Goal: Task Accomplishment & Management: Manage account settings

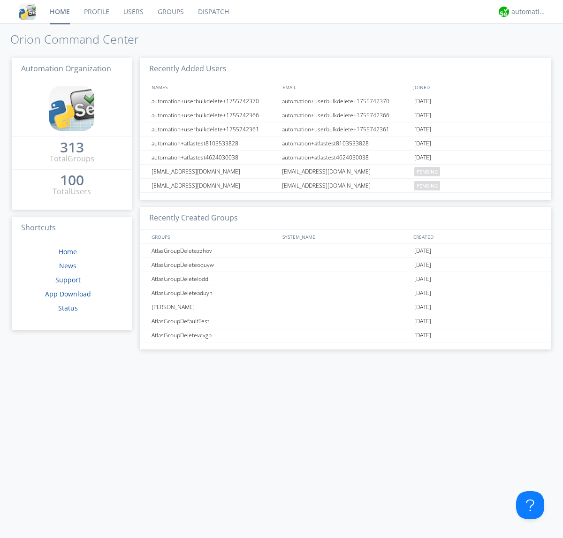
click at [133, 12] on link "Users" at bounding box center [133, 11] width 34 height 23
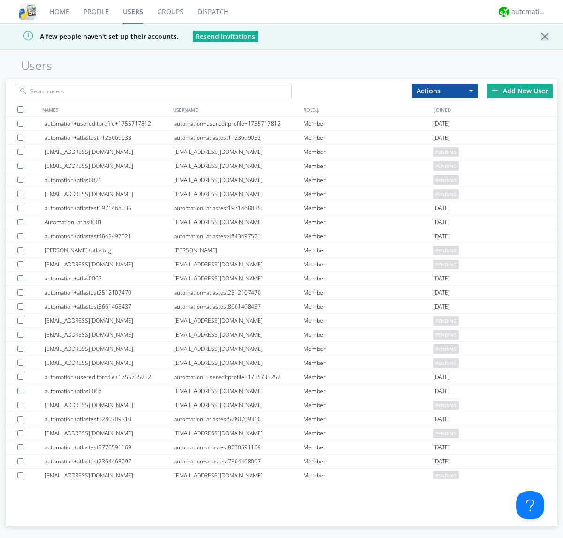
click at [520, 91] on div "Add New User" at bounding box center [520, 91] width 66 height 14
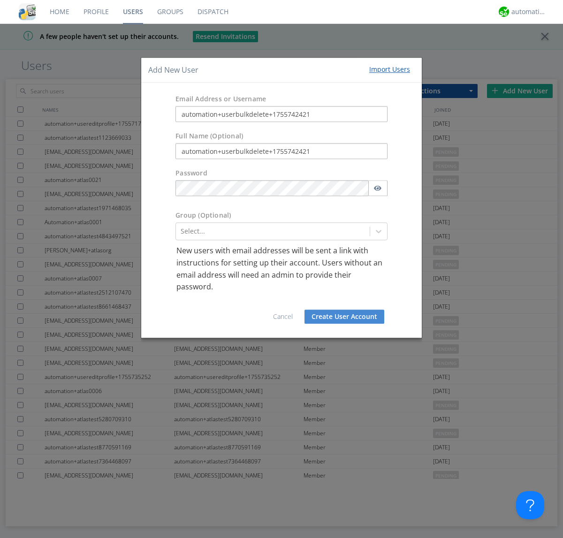
click at [344, 316] on button "Create User Account" at bounding box center [345, 317] width 80 height 14
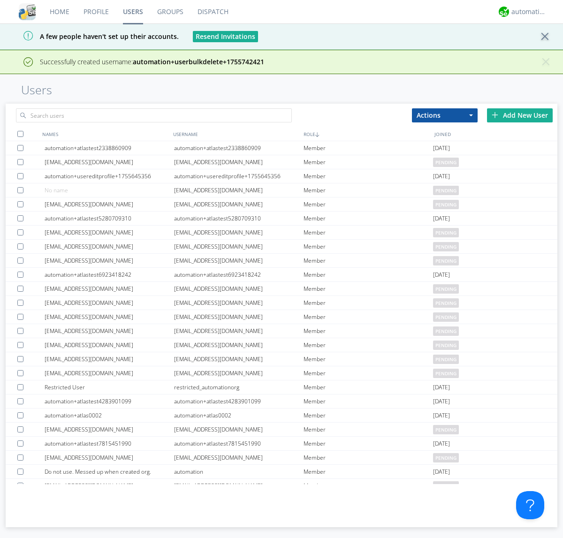
click at [520, 115] on div "Add New User" at bounding box center [520, 115] width 66 height 14
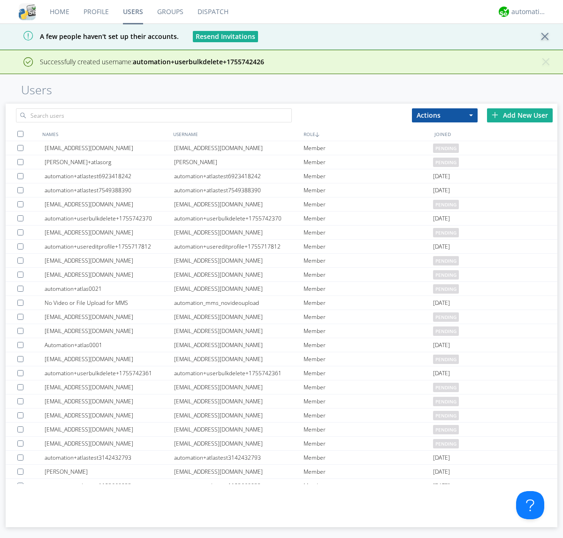
click at [520, 115] on div "Add New User" at bounding box center [520, 115] width 66 height 14
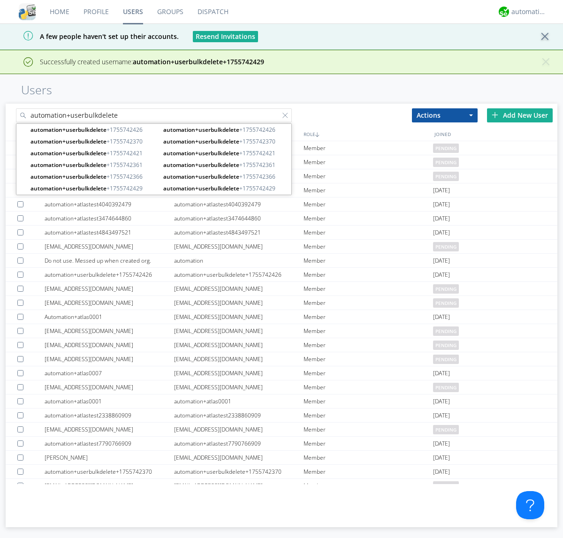
type input "automation+userbulkdelete"
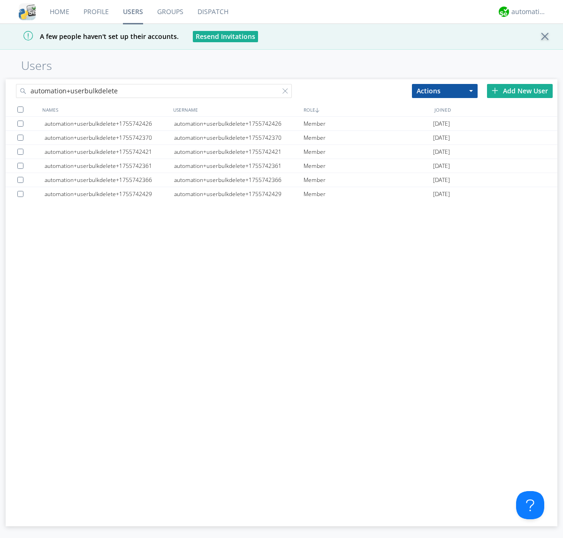
click at [20, 109] on div at bounding box center [20, 110] width 6 height 6
click at [445, 91] on button "Actions" at bounding box center [445, 91] width 66 height 14
click at [0, 0] on link "Delete User" at bounding box center [0, 0] width 0 height 0
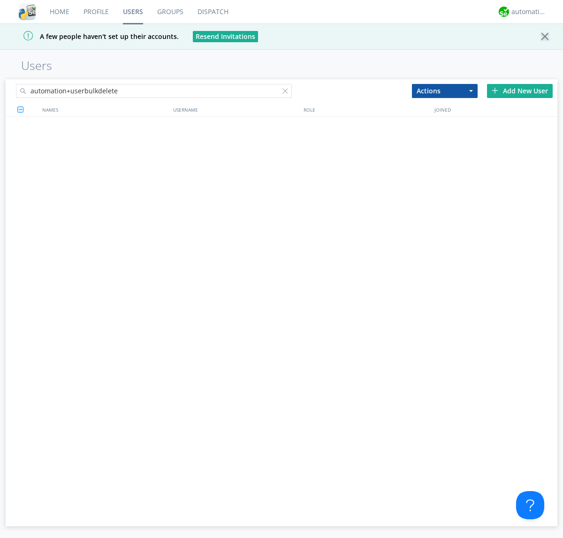
click at [287, 92] on div at bounding box center [287, 92] width 9 height 9
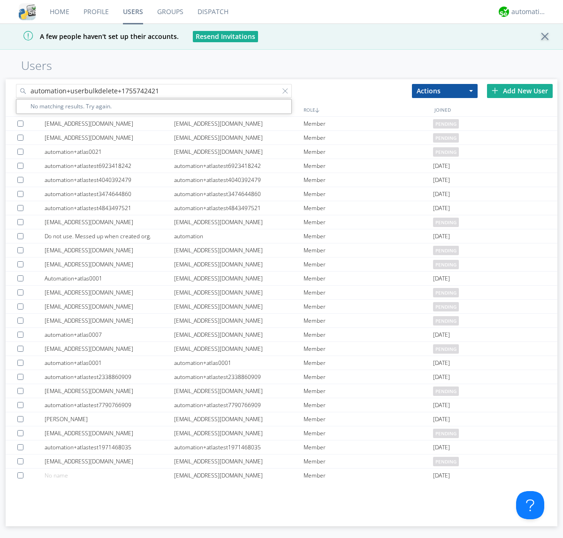
type input "automation+userbulkdelete+1755742421"
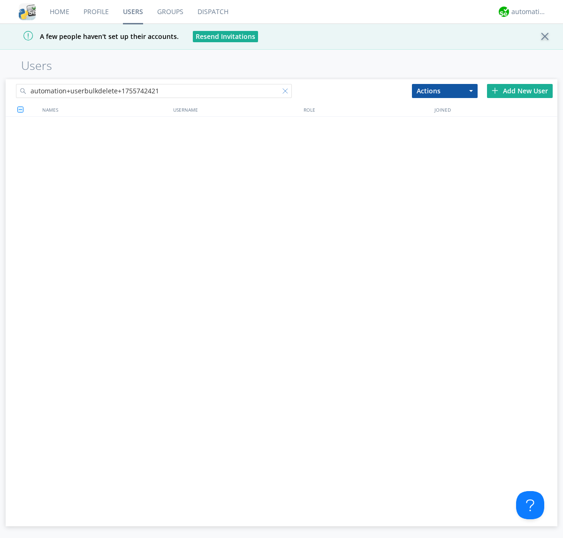
click at [287, 92] on div at bounding box center [287, 92] width 9 height 9
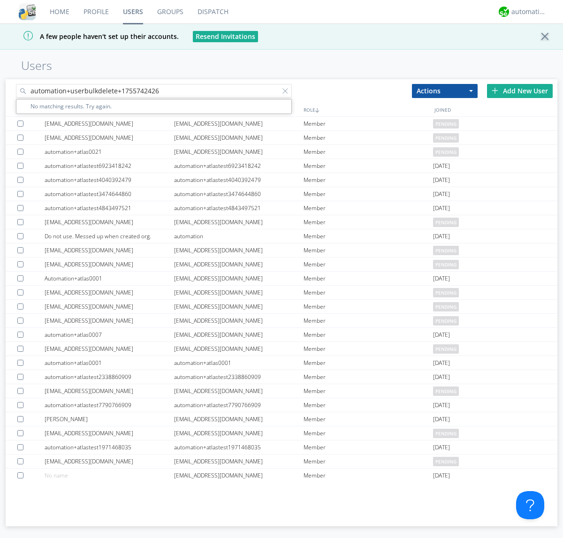
type input "automation+userbulkdelete+1755742426"
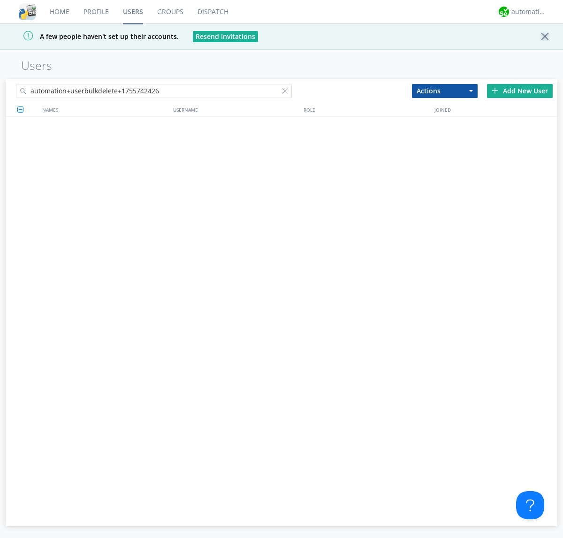
click at [287, 92] on div at bounding box center [287, 92] width 9 height 9
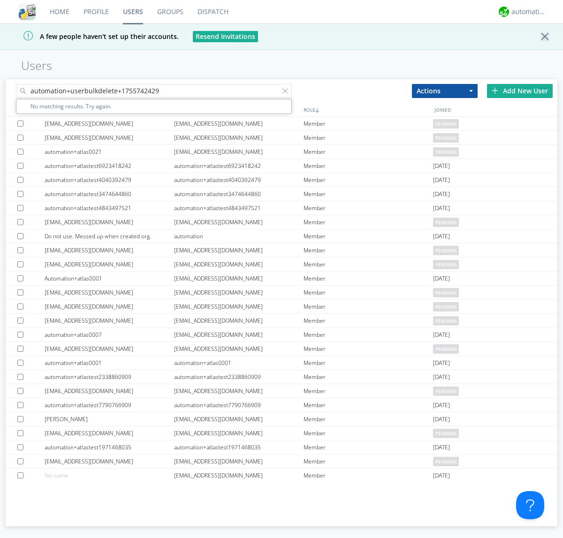
type input "automation+userbulkdelete+1755742429"
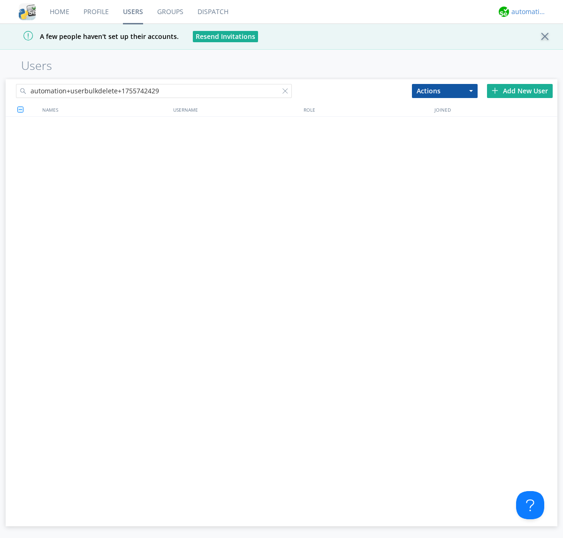
click at [527, 12] on div "automation+atlas" at bounding box center [529, 11] width 35 height 9
